Goal: Task Accomplishment & Management: Complete application form

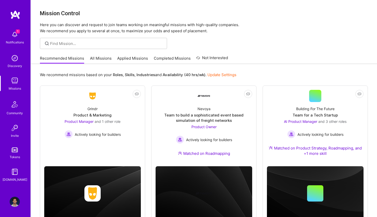
click at [13, 35] on img at bounding box center [15, 34] width 10 height 10
click at [262, 30] on div "1 1 Notifications Discovery Missions Community Invite Tokens [DOMAIN_NAME] Prof…" at bounding box center [188, 117] width 377 height 235
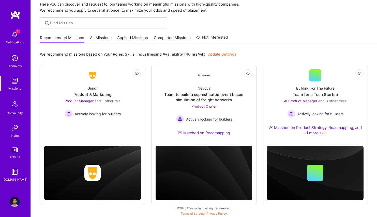
click at [96, 39] on link "All Missions" at bounding box center [101, 39] width 22 height 8
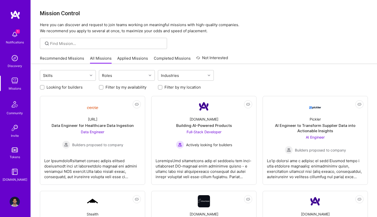
click at [126, 57] on link "Applied Missions" at bounding box center [132, 60] width 31 height 8
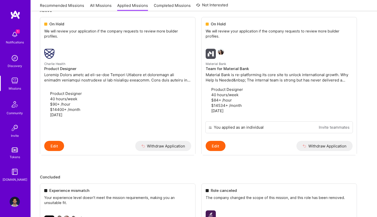
scroll to position [68, 0]
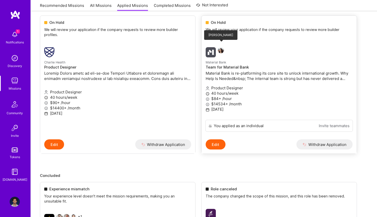
click at [220, 47] on img at bounding box center [221, 50] width 6 height 6
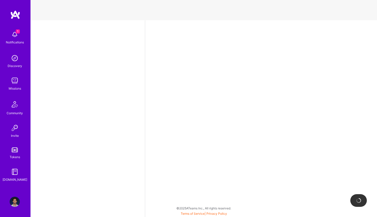
select select "US"
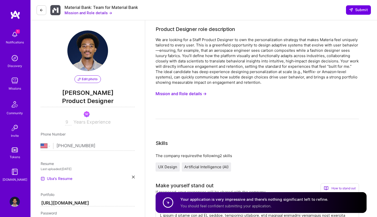
click at [93, 12] on button "Mission and Role details →" at bounding box center [87, 12] width 47 height 5
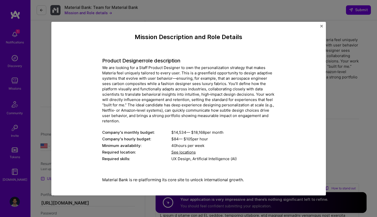
click at [105, 7] on div "Mission Description and Role Details Product Designer role description Company'…" at bounding box center [188, 108] width 377 height 217
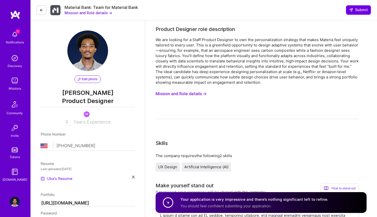
click at [41, 10] on icon at bounding box center [41, 10] width 4 height 4
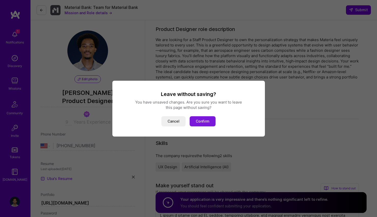
click at [198, 122] on button "Confirm" at bounding box center [202, 121] width 26 height 10
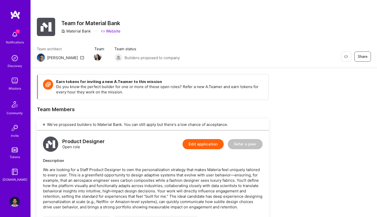
click at [80, 57] on icon at bounding box center [82, 58] width 4 height 4
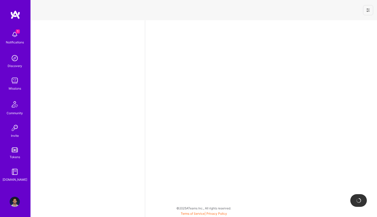
select select "US"
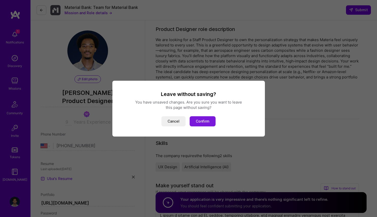
click at [199, 121] on button "Confirm" at bounding box center [202, 121] width 26 height 10
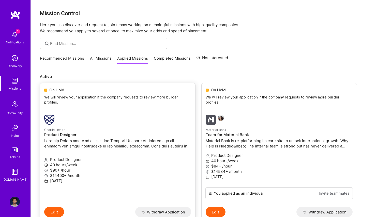
click at [47, 116] on img at bounding box center [49, 120] width 10 height 10
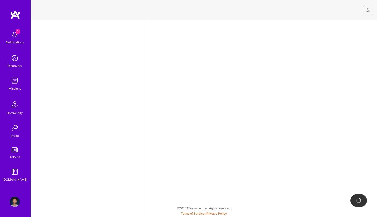
select select "US"
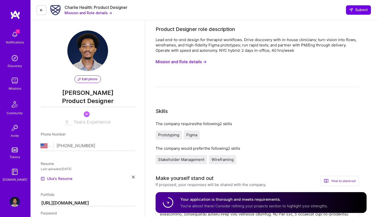
click at [192, 61] on button "Mission and Role details →" at bounding box center [180, 61] width 51 height 9
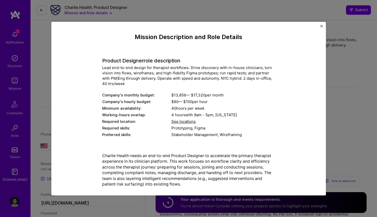
click at [321, 26] on img "Close" at bounding box center [321, 26] width 3 height 3
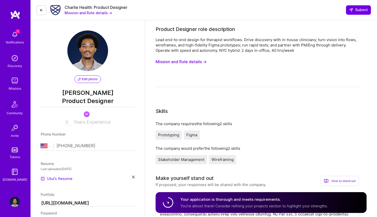
click at [103, 12] on button "Mission and Role details →" at bounding box center [87, 12] width 47 height 5
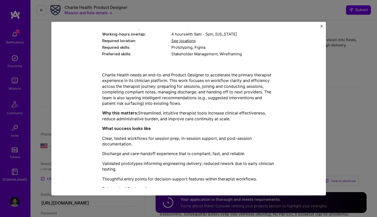
scroll to position [129, 0]
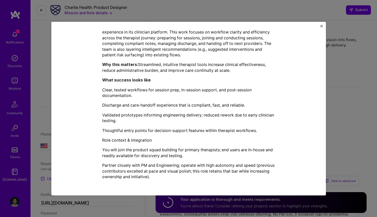
click at [322, 27] on img "Close" at bounding box center [321, 26] width 3 height 3
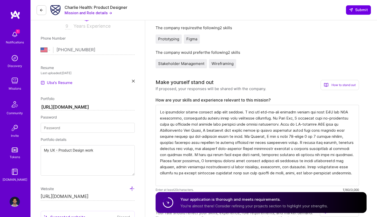
scroll to position [0, 0]
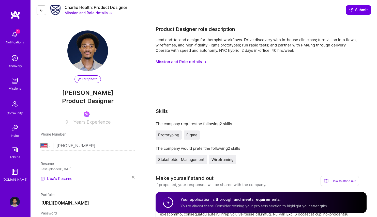
click at [43, 12] on button at bounding box center [42, 10] width 10 height 10
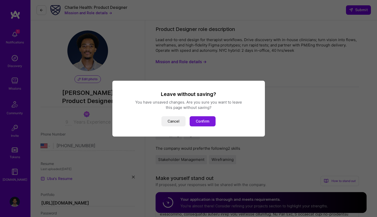
click at [196, 119] on button "Confirm" at bounding box center [202, 121] width 26 height 10
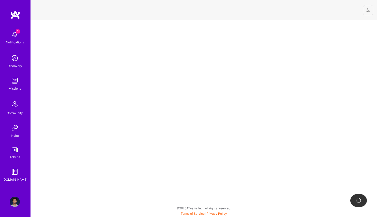
select select "US"
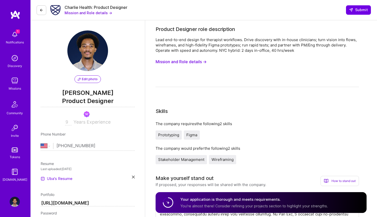
click at [40, 11] on icon at bounding box center [41, 10] width 4 height 4
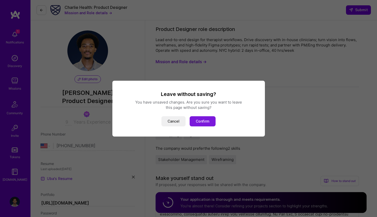
click at [198, 123] on button "Confirm" at bounding box center [202, 121] width 26 height 10
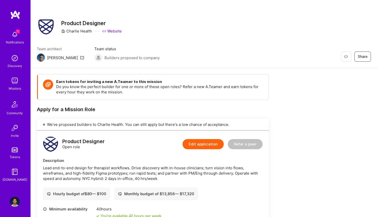
click at [13, 39] on img at bounding box center [15, 34] width 10 height 10
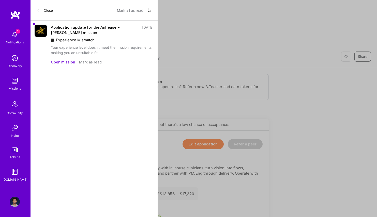
click at [43, 12] on button "Close" at bounding box center [45, 10] width 16 height 8
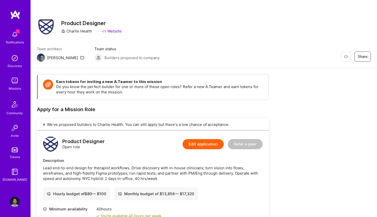
click at [15, 198] on img at bounding box center [15, 202] width 10 height 10
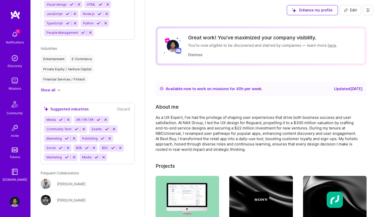
scroll to position [579, 0]
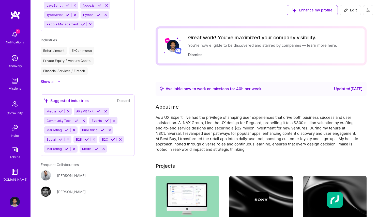
click at [366, 11] on icon at bounding box center [368, 10] width 4 height 4
click at [350, 33] on button "Payment method" at bounding box center [354, 34] width 38 height 13
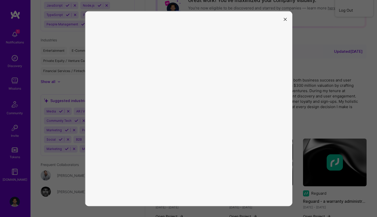
scroll to position [38, 0]
click at [286, 20] on icon "modal" at bounding box center [284, 19] width 3 height 3
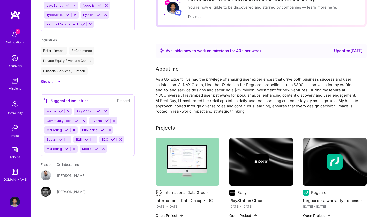
scroll to position [0, 0]
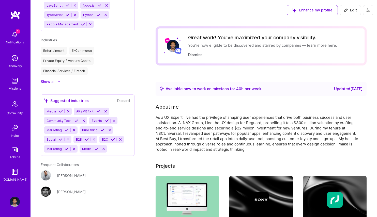
click at [16, 17] on img at bounding box center [15, 14] width 10 height 9
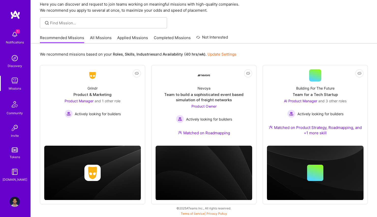
scroll to position [21, 0]
click at [14, 202] on img at bounding box center [15, 202] width 10 height 10
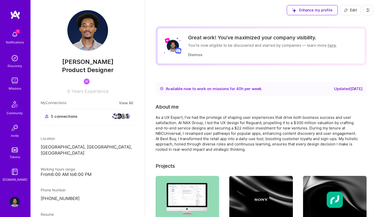
click at [367, 11] on icon at bounding box center [368, 10] width 4 height 4
click at [357, 22] on button "Settings" at bounding box center [354, 21] width 38 height 13
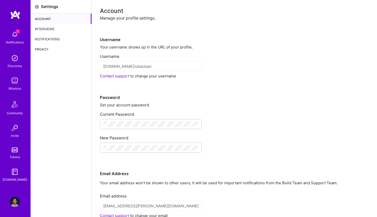
click at [56, 38] on div "Notifications" at bounding box center [61, 39] width 61 height 10
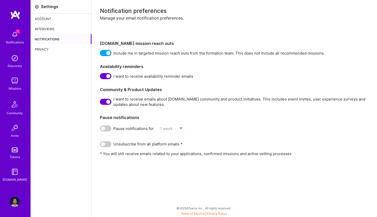
click at [45, 50] on div "Privacy" at bounding box center [61, 49] width 61 height 10
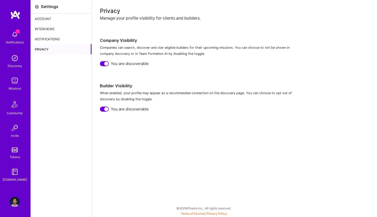
click at [48, 29] on div "Interviews" at bounding box center [61, 29] width 61 height 10
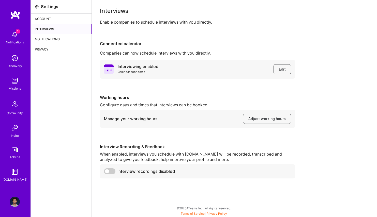
click at [48, 19] on div "Account" at bounding box center [61, 19] width 61 height 10
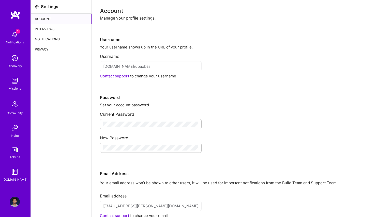
scroll to position [44, 0]
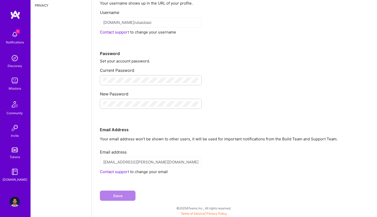
click at [16, 61] on img at bounding box center [15, 58] width 10 height 10
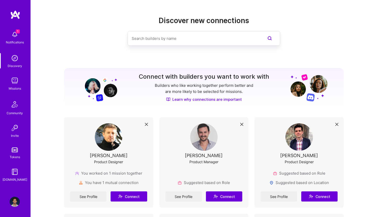
click at [13, 154] on link "Tokens" at bounding box center [14, 152] width 31 height 14
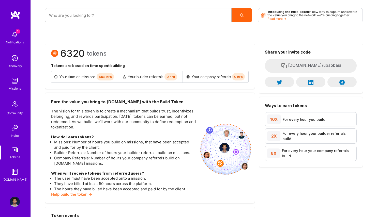
click at [15, 170] on img at bounding box center [15, 172] width 10 height 10
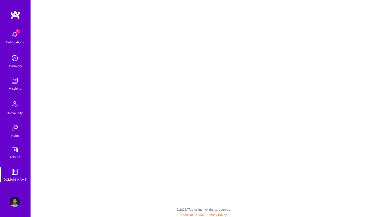
click at [15, 81] on img at bounding box center [15, 81] width 10 height 10
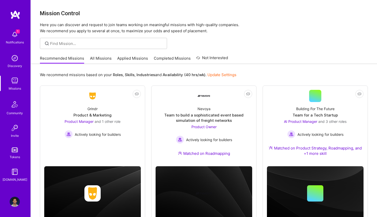
click at [14, 57] on img at bounding box center [15, 58] width 10 height 10
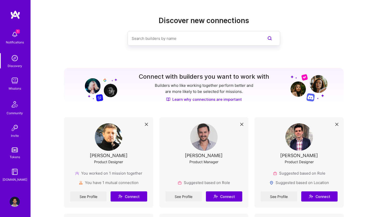
click at [13, 82] on img at bounding box center [15, 81] width 10 height 10
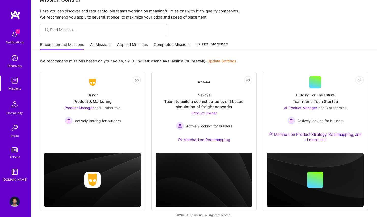
scroll to position [21, 0]
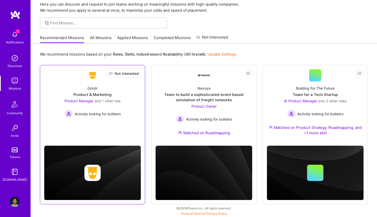
click at [137, 73] on span "Not Interested" at bounding box center [127, 73] width 24 height 5
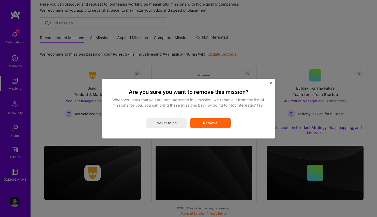
click at [219, 122] on button "Remove" at bounding box center [210, 123] width 41 height 10
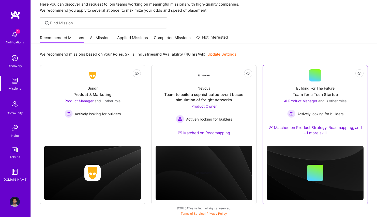
click at [316, 103] on div "AI Product Manager and 3 other roles" at bounding box center [315, 100] width 62 height 5
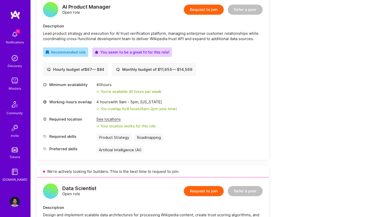
scroll to position [133, 0]
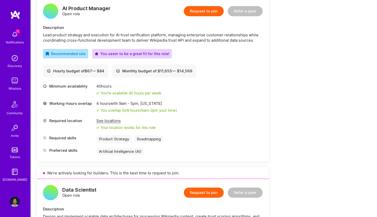
click at [104, 121] on div "See locations" at bounding box center [125, 120] width 59 height 5
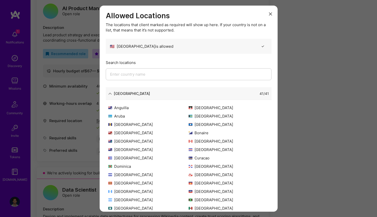
click at [84, 117] on div "Allowed Locations The locations that client marked as required will show up her…" at bounding box center [188, 108] width 377 height 217
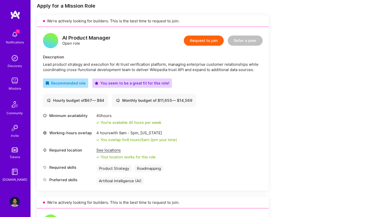
scroll to position [103, 0]
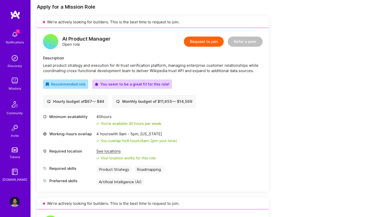
click at [193, 44] on button "Request to join" at bounding box center [204, 42] width 40 height 10
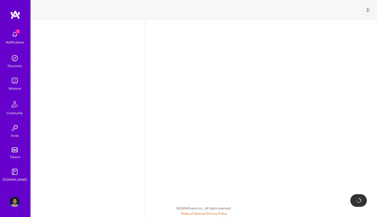
select select "US"
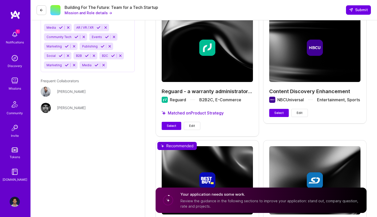
scroll to position [780, 0]
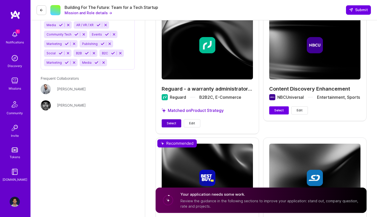
click at [170, 121] on span "Select" at bounding box center [171, 123] width 9 height 5
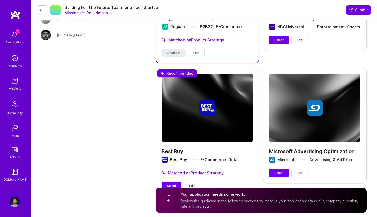
scroll to position [857, 0]
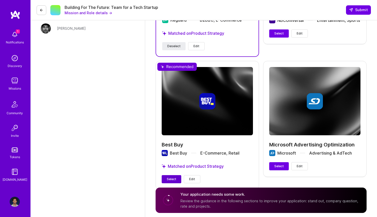
click at [169, 177] on span "Select" at bounding box center [171, 179] width 9 height 5
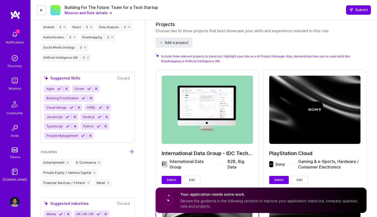
scroll to position [629, 0]
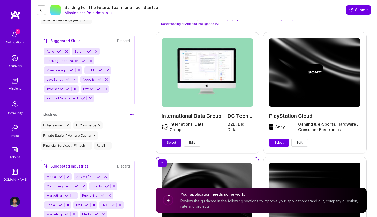
click at [169, 140] on span "Select" at bounding box center [171, 142] width 9 height 5
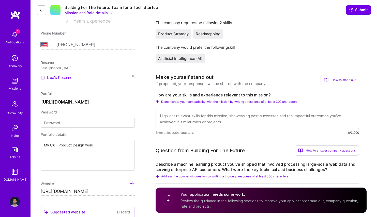
scroll to position [100, 0]
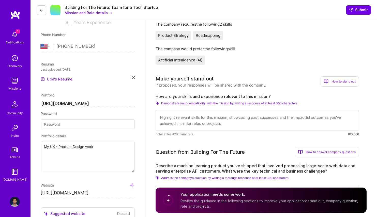
click at [93, 13] on button "Mission and Role details →" at bounding box center [87, 12] width 47 height 5
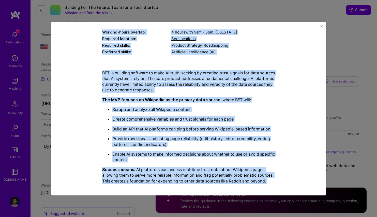
scroll to position [129, 0]
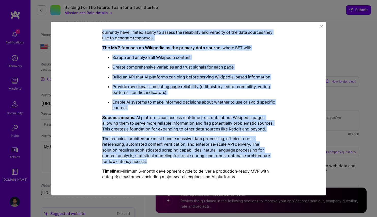
drag, startPoint x: 101, startPoint y: 60, endPoint x: 103, endPoint y: 182, distance: 121.4
click at [103, 182] on div "Mission Description and Role Details AI Product Manager role description Lead p…" at bounding box center [188, 44] width 251 height 280
copy div "LO Ipsumdo Sitamet cons adipiscinge Sedd eiusmod temporin utl etdolorem ali EN …"
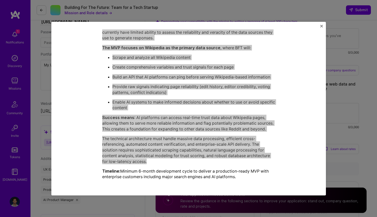
scroll to position [197, 0]
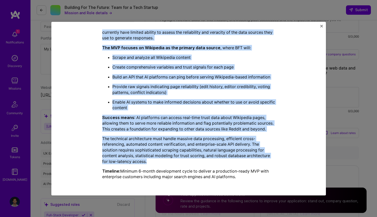
click at [321, 25] on img "Close" at bounding box center [321, 26] width 3 height 3
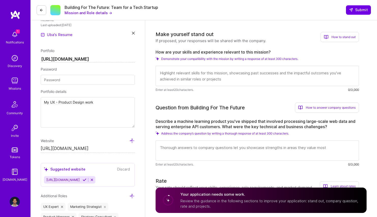
scroll to position [139, 0]
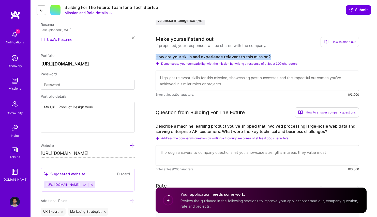
drag, startPoint x: 154, startPoint y: 57, endPoint x: 274, endPoint y: 59, distance: 119.8
copy label "How are your skills and experience relevant to this mission?"
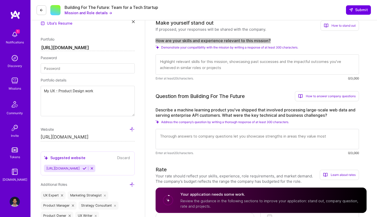
scroll to position [159, 0]
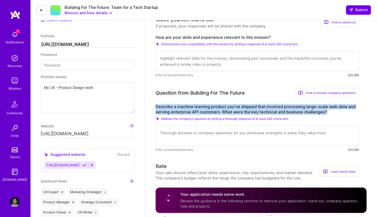
drag, startPoint x: 331, startPoint y: 112, endPoint x: 155, endPoint y: 103, distance: 176.2
copy label "Describe a machine learning product you've shipped that involved processing lar…"
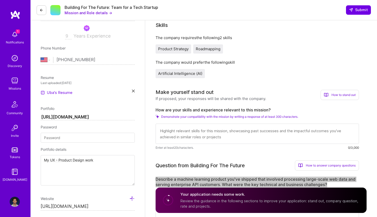
scroll to position [84, 0]
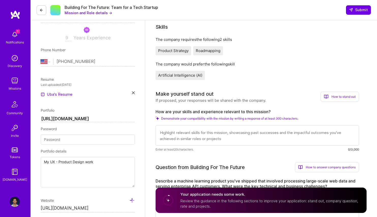
click at [210, 132] on textarea at bounding box center [256, 135] width 203 height 20
paste textarea "My background spans product strategy, UX design, and AI, with a focus on buildi…"
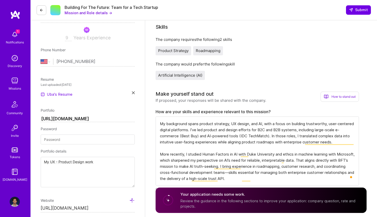
click at [176, 162] on textarea "My background spans product strategy, UX design, and AI, with a focus on buildi…" at bounding box center [256, 151] width 203 height 69
click at [275, 157] on textarea "My background spans product strategy, UX design, and AI, with a focus on buildi…" at bounding box center [256, 151] width 203 height 69
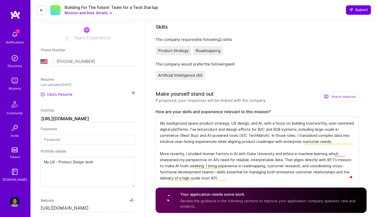
click at [227, 173] on textarea "My background spans product strategy, UX design, and AI, with a focus on buildi…" at bounding box center [256, 151] width 203 height 69
drag, startPoint x: 227, startPoint y: 172, endPoint x: 258, endPoint y: 172, distance: 31.5
click at [258, 172] on textarea "My background spans product strategy, UX design, and AI, with a focus on buildi…" at bounding box center [256, 151] width 203 height 69
click at [260, 178] on textarea "My background spans product strategy, UX design, and AI, with a focus on buildi…" at bounding box center [256, 151] width 203 height 69
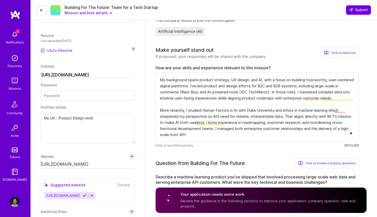
scroll to position [0, 0]
drag, startPoint x: 205, startPoint y: 134, endPoint x: 156, endPoint y: 72, distance: 78.5
click at [156, 73] on textarea "My background spans product strategy, UX design, and AI, with a focus on buildi…" at bounding box center [256, 107] width 203 height 69
paste textarea "I bring a blend of product strategy, UX, and AI experience focused on trust and…"
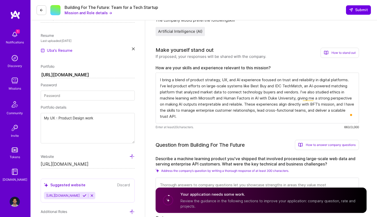
scroll to position [1, 0]
type textarea "I bring a blend of product strategy, UX, and AI experience focused on trust and…"
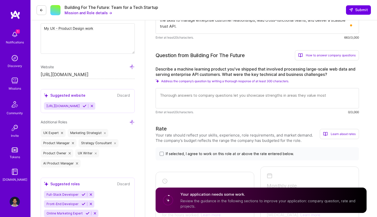
scroll to position [218, 0]
click at [196, 95] on textarea at bounding box center [256, 98] width 203 height 20
paste textarea "I worked on IDC TechMatch, which ingested large-scale structured and unstructur…"
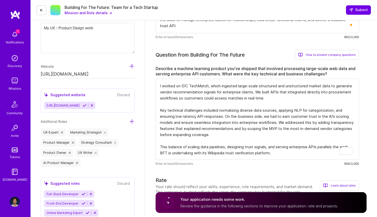
scroll to position [1, 0]
type textarea "I worked on IDC TechMatch, which ingested large-scale structured and unstructur…"
click at [97, 14] on button "Mission and Role details →" at bounding box center [87, 12] width 47 height 5
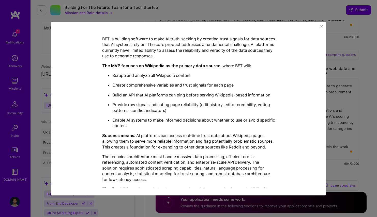
scroll to position [129, 0]
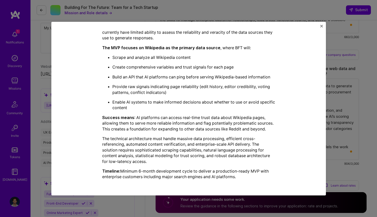
click at [337, 107] on div "Mission Description and Role Details AI Product Manager role description Lead p…" at bounding box center [188, 108] width 377 height 217
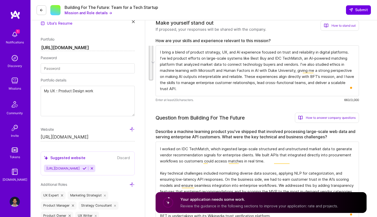
scroll to position [0, 0]
drag, startPoint x: 231, startPoint y: 89, endPoint x: 146, endPoint y: 46, distance: 95.3
paste textarea "with a focus on building trustworthy, enterprise-ready platforms. I have led pr…"
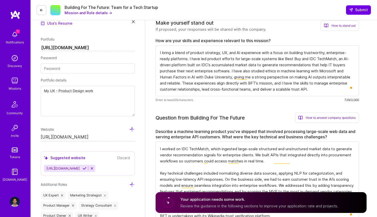
drag, startPoint x: 341, startPoint y: 71, endPoint x: 323, endPoint y: 72, distance: 18.0
click at [323, 72] on textarea "I bring a blend of product strategy, UX, and AI experience with a focus on buil…" at bounding box center [256, 70] width 203 height 51
click at [313, 70] on textarea "I bring a blend of product strategy, UX, and AI experience with a focus on buil…" at bounding box center [256, 70] width 203 height 51
click at [315, 71] on textarea "I bring a blend of product strategy, UX, and AI experience with a focus on buil…" at bounding box center [256, 70] width 203 height 51
drag, startPoint x: 315, startPoint y: 71, endPoint x: 283, endPoint y: 71, distance: 31.7
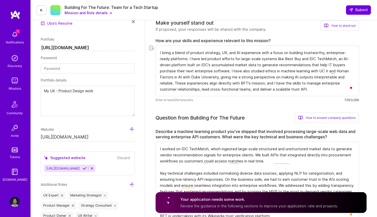
click at [283, 71] on textarea "I bring a blend of product strategy, UX, and AI experience with a focus on buil…" at bounding box center [256, 70] width 203 height 51
type textarea "I bring a blend of product strategy, UX, and AI experience with a focus on buil…"
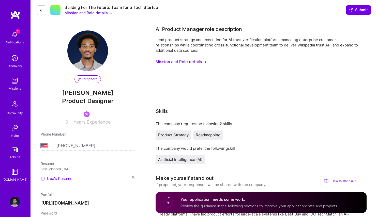
select select "US"
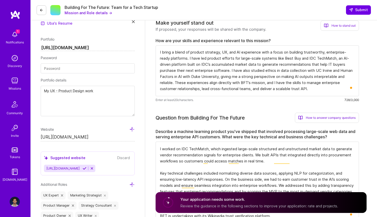
scroll to position [177, 0]
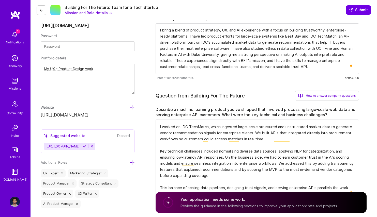
type textarea "I bring a blend of product strategy, UX, and AI experience with a focus on buil…"
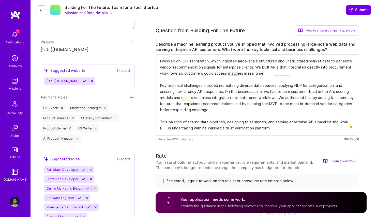
scroll to position [0, 0]
drag, startPoint x: 292, startPoint y: 129, endPoint x: 136, endPoint y: 44, distance: 177.8
paste textarea "lo IP-dolorsi ametcons adip eli se DOE’t incididun utlaboreet dol magn-aliq eni…"
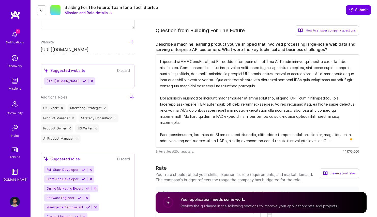
type textarea "L ipsumd si AME ConsEctet, ad EL-seddoei temporin utla etd ma ALI’e adminimve q…"
click at [196, 168] on h3 "Rate" at bounding box center [237, 168] width 164 height 8
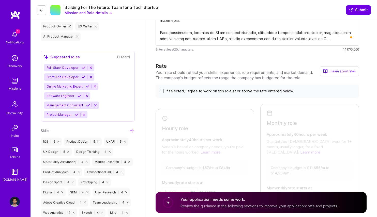
scroll to position [343, 0]
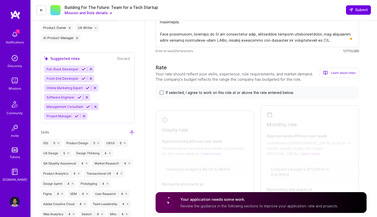
click at [162, 93] on span at bounding box center [161, 93] width 4 height 4
click at [0, 0] on input "If selected, I agree to work on this role at or above the rate entered below." at bounding box center [0, 0] width 0 height 0
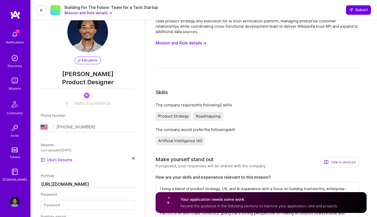
scroll to position [0, 0]
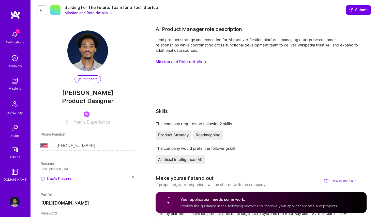
click at [89, 10] on button "Mission and Role details →" at bounding box center [87, 12] width 47 height 5
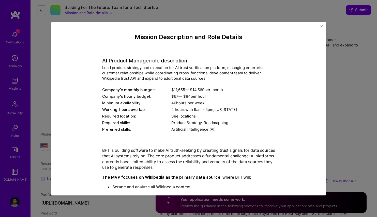
click at [320, 27] on button "Close" at bounding box center [321, 27] width 3 height 5
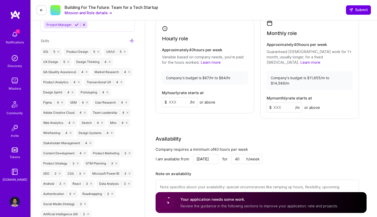
scroll to position [435, 0]
click at [175, 98] on input at bounding box center [180, 102] width 36 height 10
click at [282, 102] on input at bounding box center [284, 107] width 36 height 10
click at [176, 100] on input "80" at bounding box center [180, 102] width 36 height 10
type input "8"
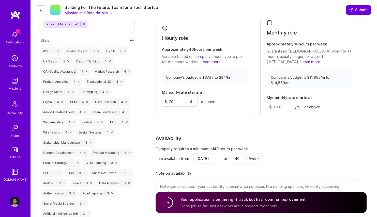
type input "70"
click at [282, 113] on div "Rate Your rate should reflect your skills, experience, role requirements, and m…" at bounding box center [260, 89] width 211 height 235
click at [279, 102] on input at bounding box center [284, 107] width 36 height 10
type input "12000"
click at [273, 135] on div "Availability" at bounding box center [256, 139] width 203 height 8
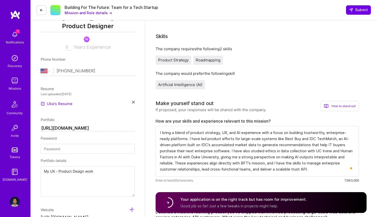
scroll to position [74, 0]
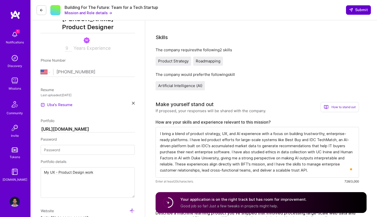
click at [357, 9] on span "Submit" at bounding box center [358, 9] width 19 height 5
